Goal: Find specific page/section: Find specific page/section

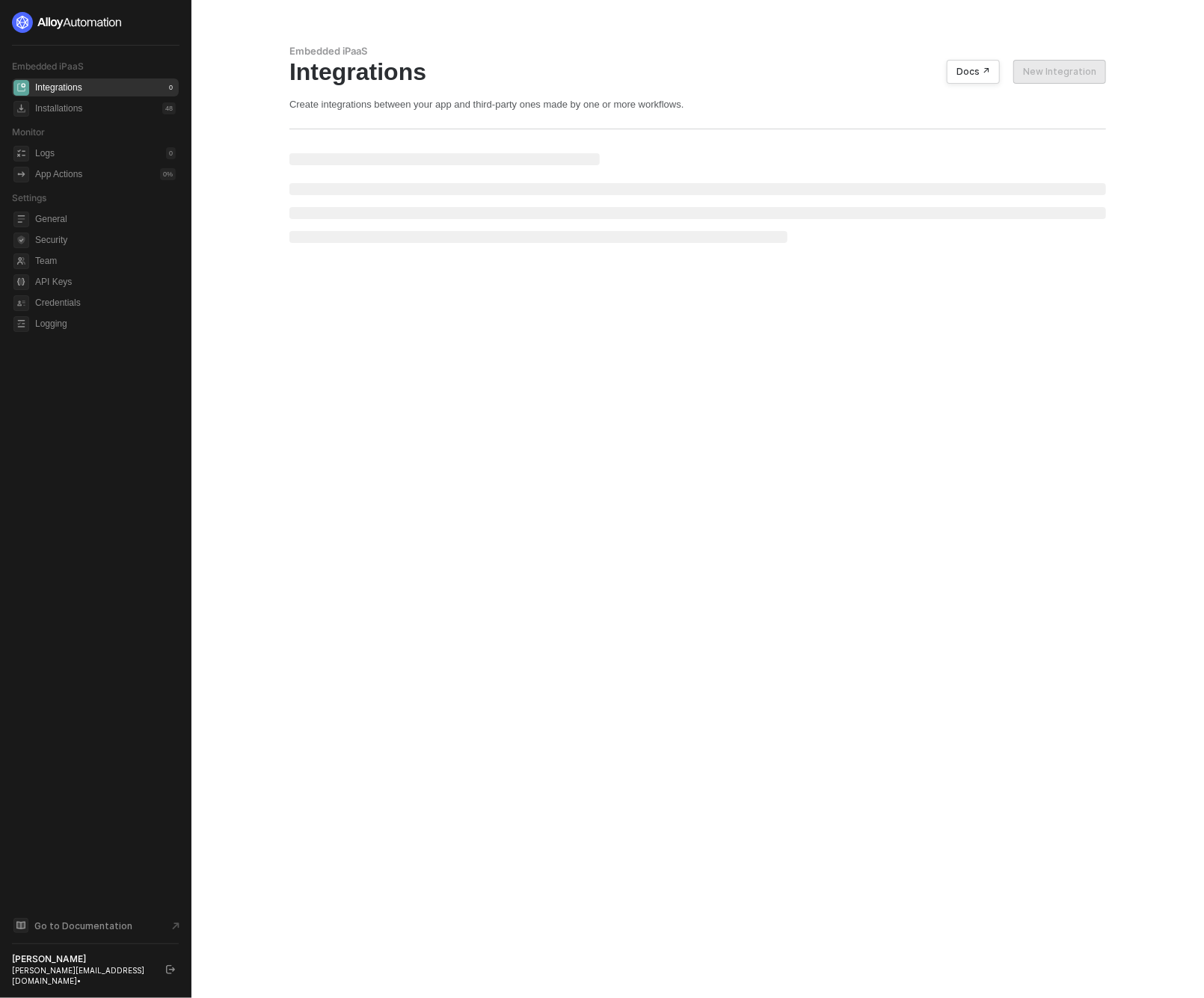
click at [101, 885] on div "Embedded iPaaS Integrations 0 Installations 48 Monitor Logs 0 App Actions 0 % S…" at bounding box center [96, 499] width 167 height 974
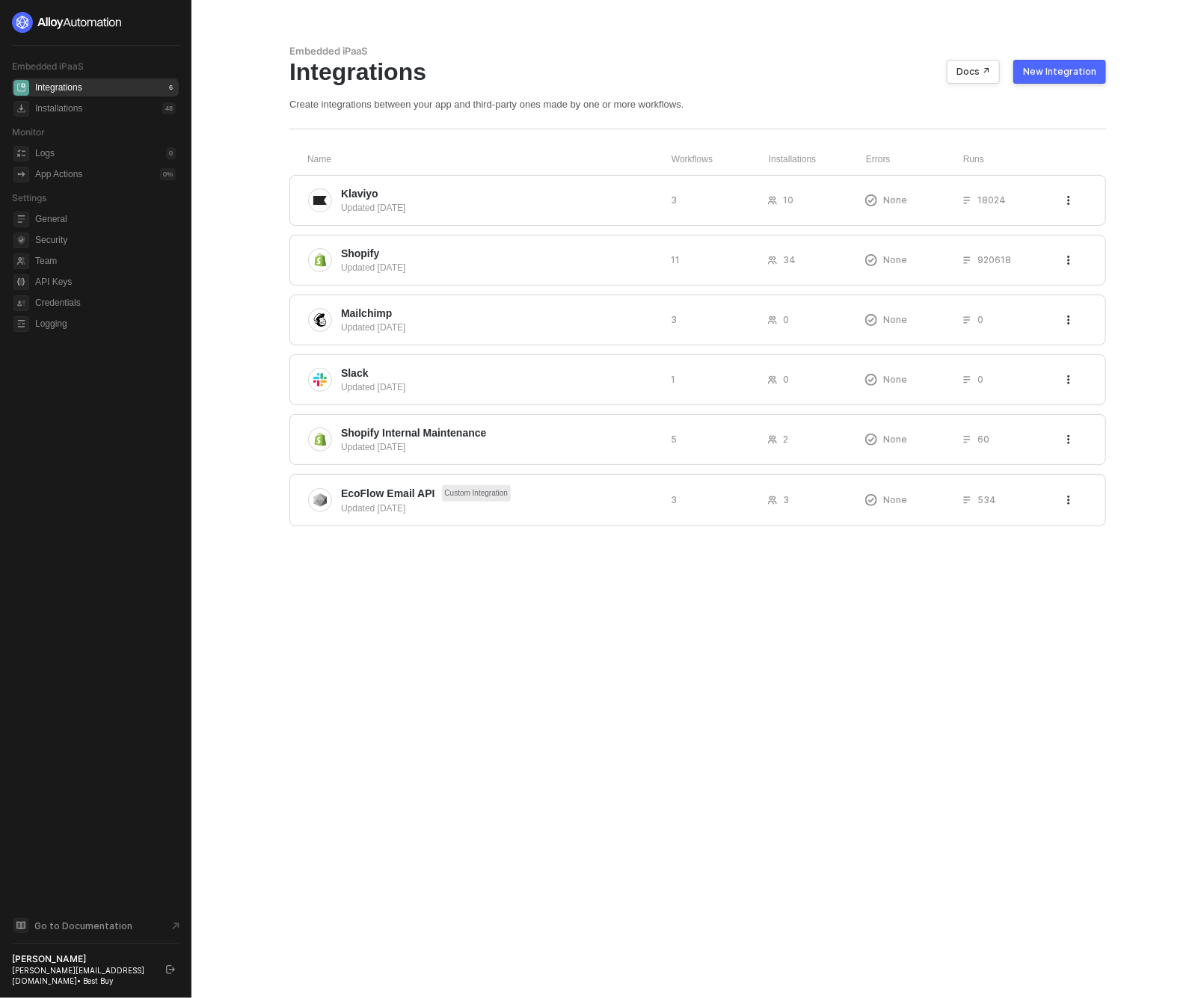
click at [163, 969] on button "button" at bounding box center [171, 969] width 18 height 18
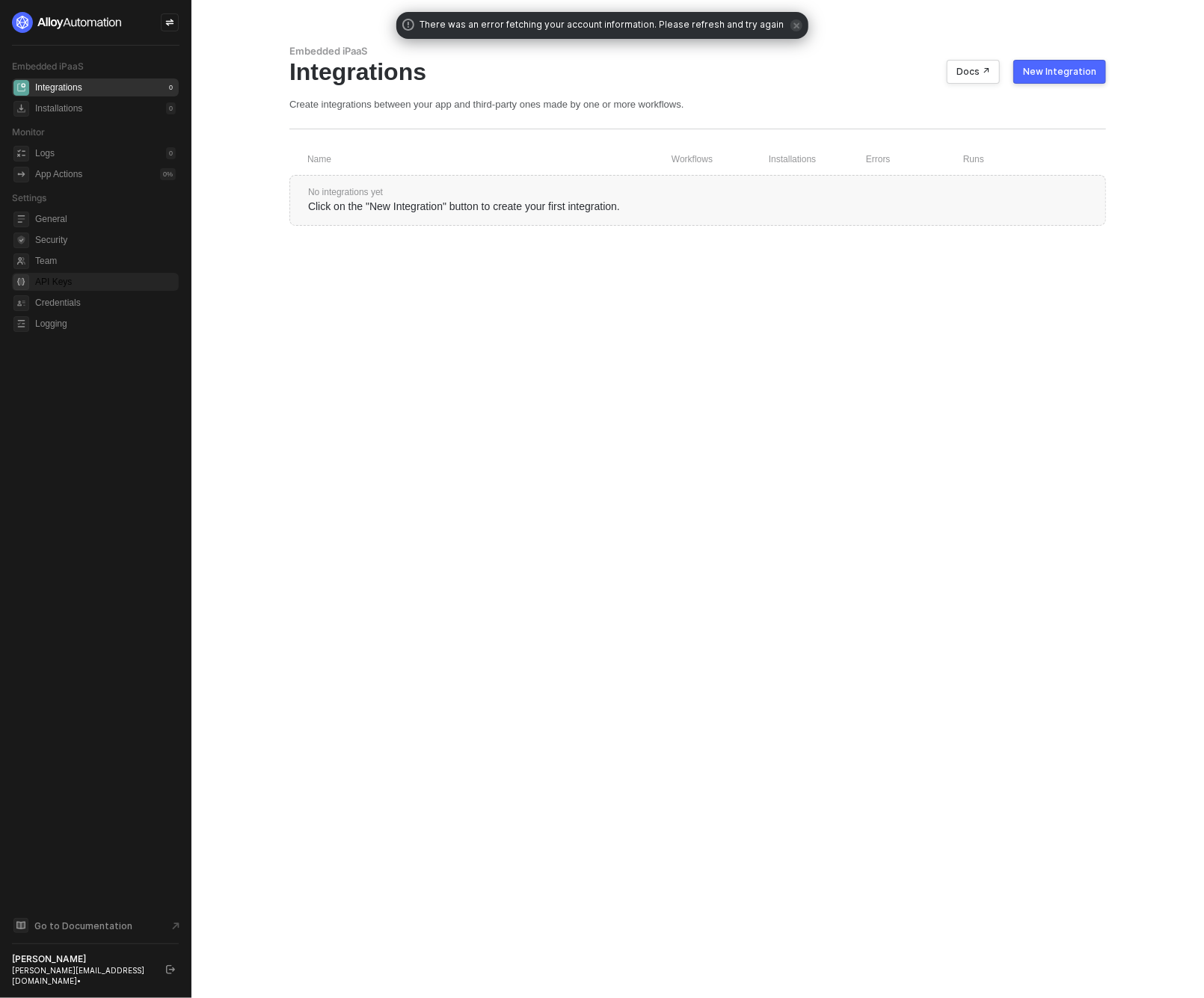
click at [60, 283] on span "API Keys" at bounding box center [105, 282] width 141 height 18
